Goal: Book appointment/travel/reservation

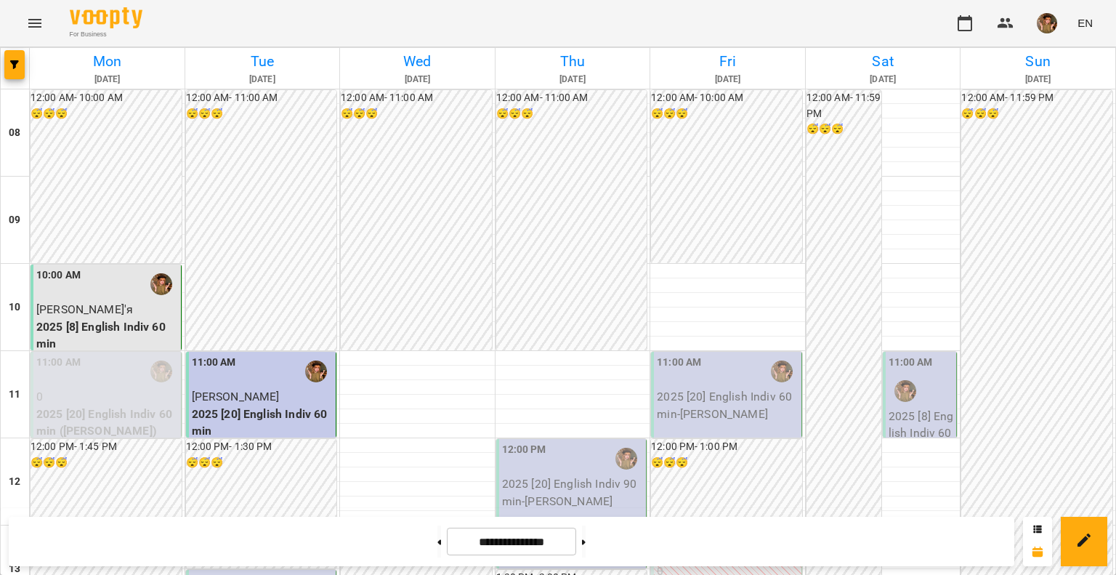
scroll to position [306, 0]
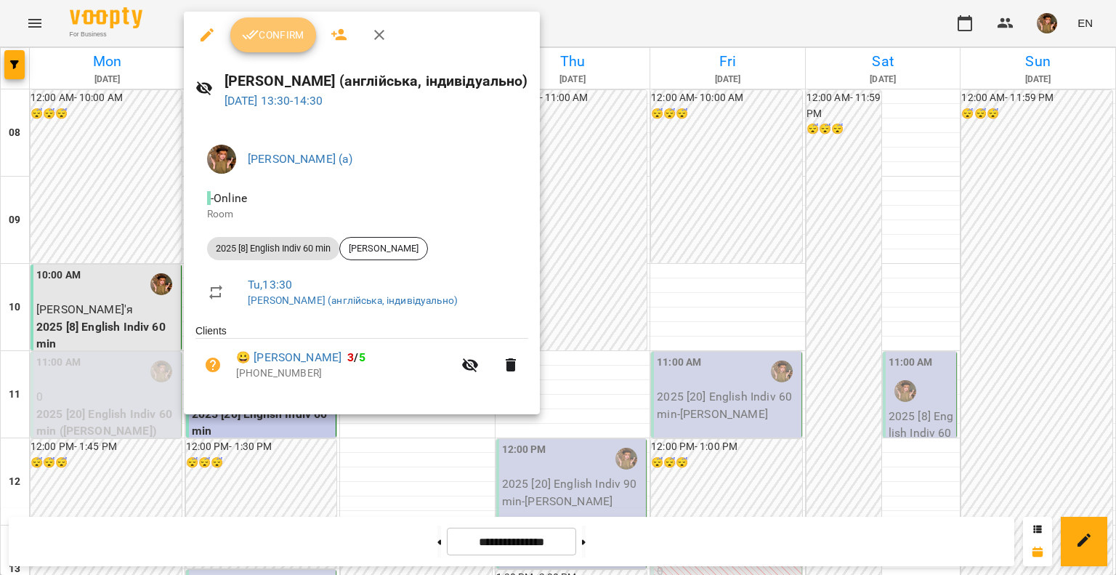
click at [276, 43] on span "Confirm" at bounding box center [273, 34] width 62 height 17
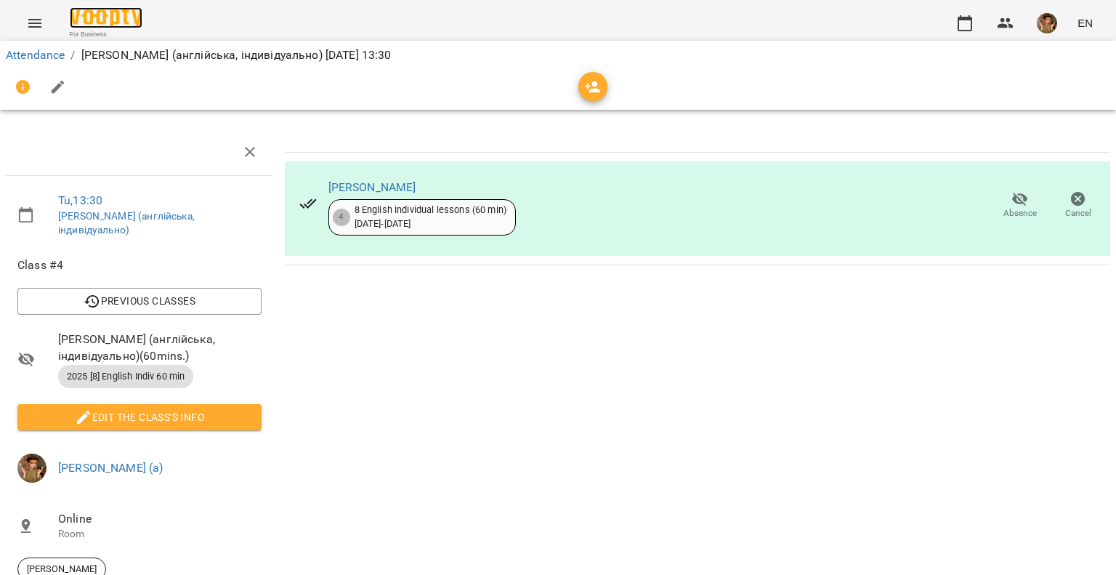
click at [93, 17] on img at bounding box center [106, 17] width 73 height 21
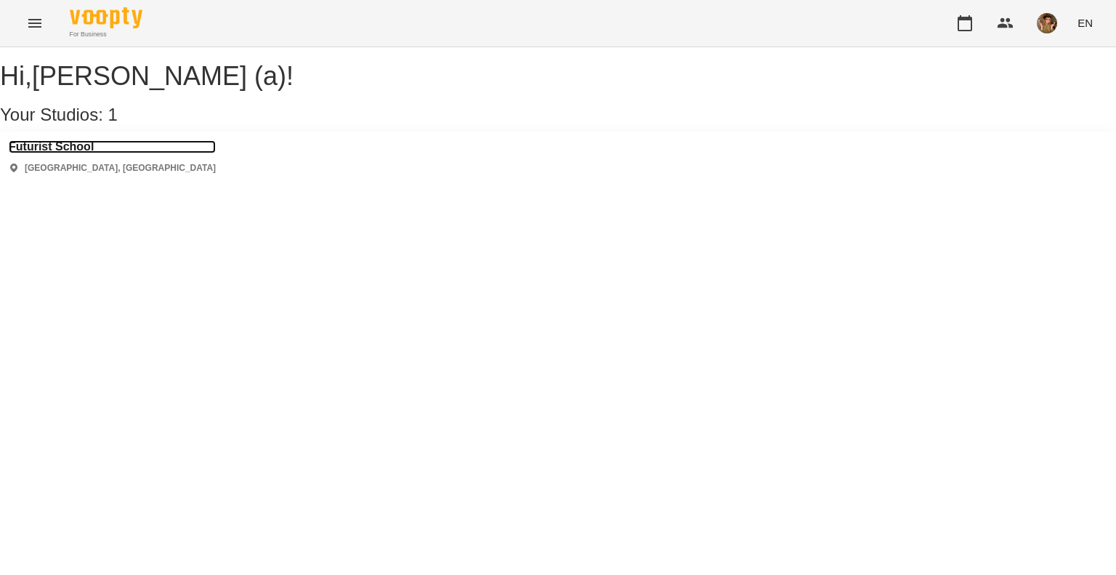
click at [54, 153] on h3 "Futurist School" at bounding box center [112, 146] width 207 height 13
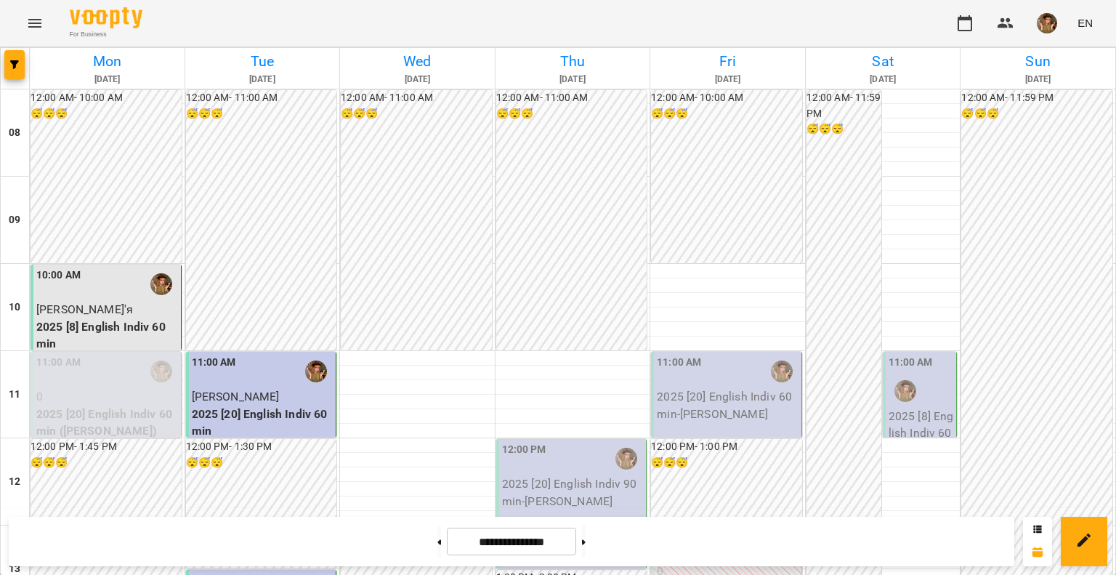
scroll to position [887, 0]
click at [1044, 20] on img "button" at bounding box center [1046, 23] width 20 height 20
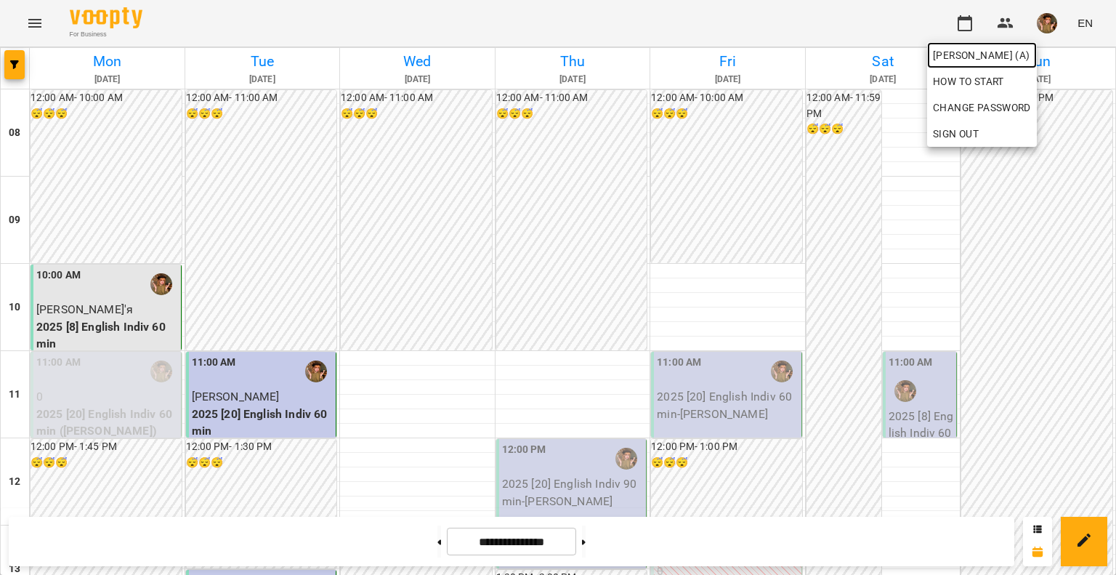
click at [1031, 60] on span "[PERSON_NAME] (а)" at bounding box center [982, 54] width 98 height 17
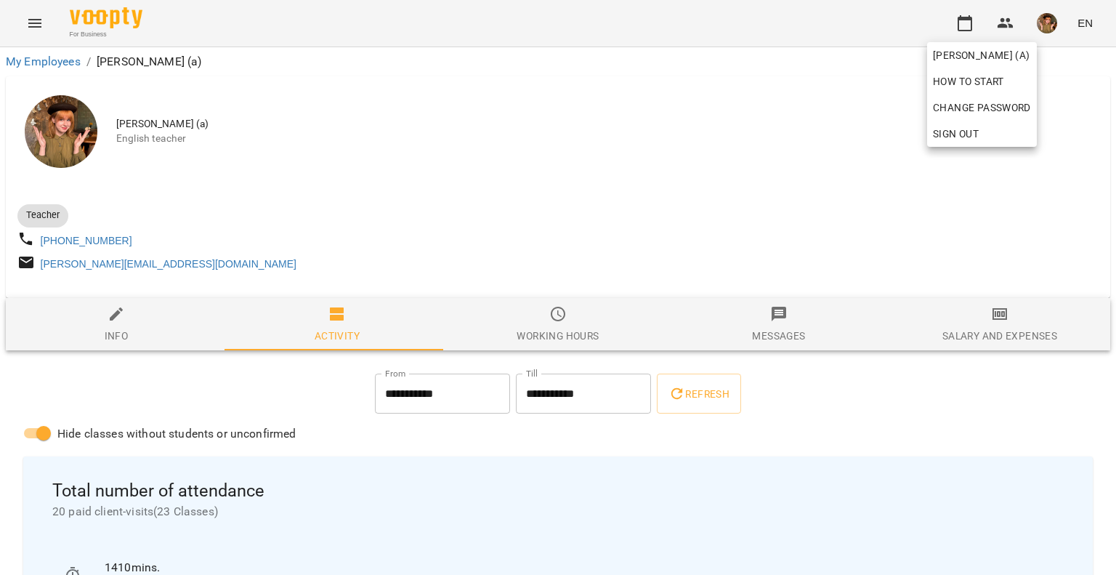
click at [258, 398] on div at bounding box center [558, 287] width 1116 height 575
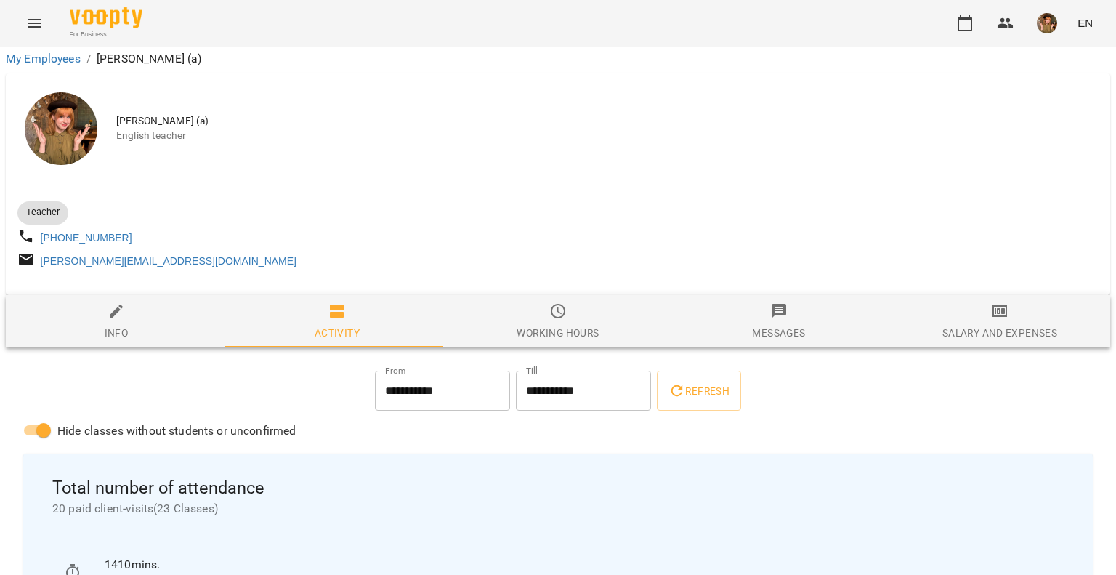
scroll to position [73, 0]
click at [97, 31] on span "For Business" at bounding box center [106, 34] width 73 height 9
click at [107, 14] on img at bounding box center [106, 17] width 73 height 21
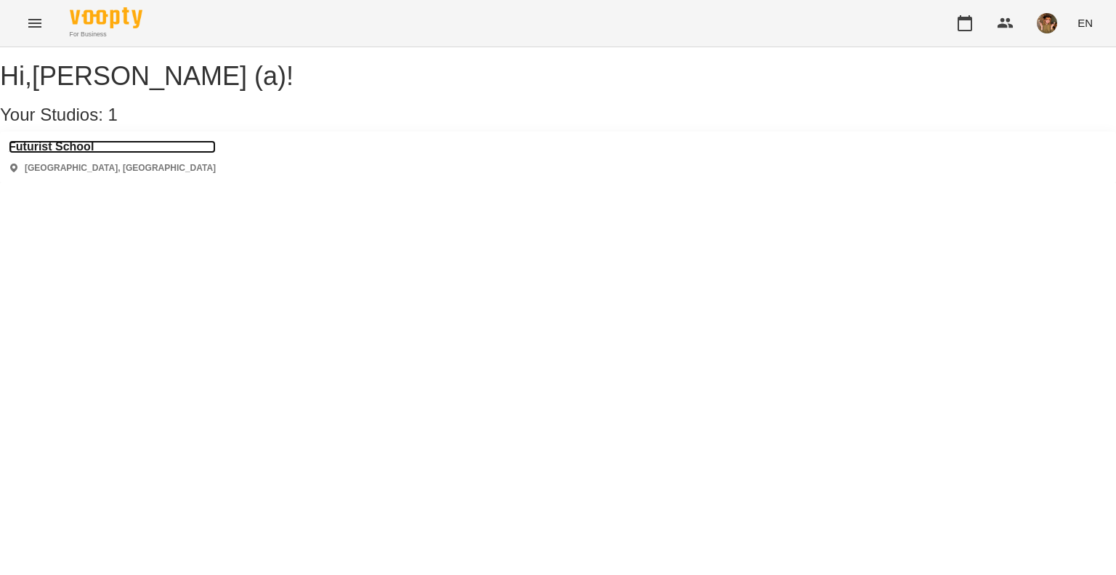
click at [65, 153] on h3 "Futurist School" at bounding box center [112, 146] width 207 height 13
